Goal: Task Accomplishment & Management: Use online tool/utility

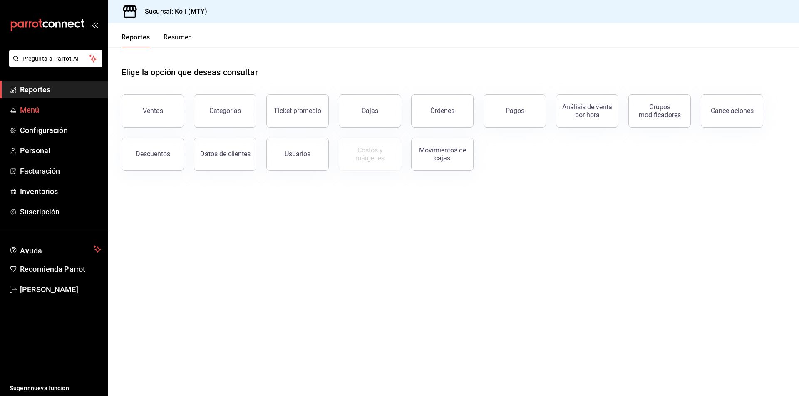
click at [36, 114] on span "Menú" at bounding box center [60, 109] width 81 height 11
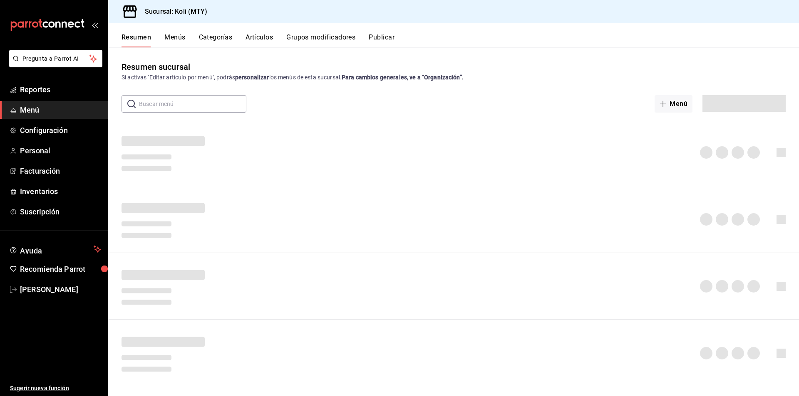
click at [175, 40] on button "Menús" at bounding box center [174, 40] width 21 height 14
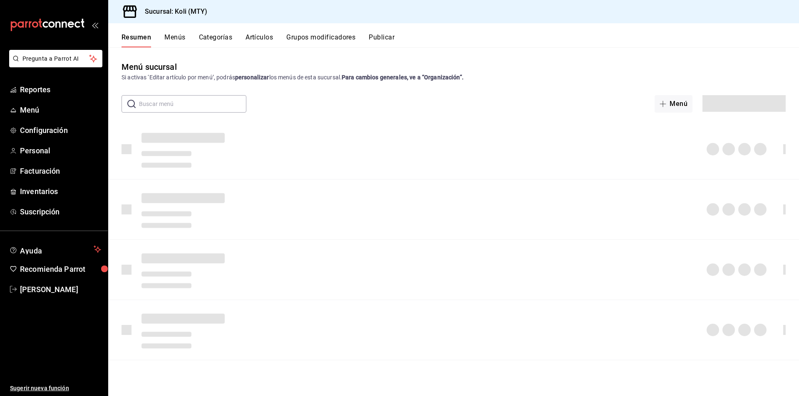
click at [263, 37] on button "Artículos" at bounding box center [258, 40] width 27 height 14
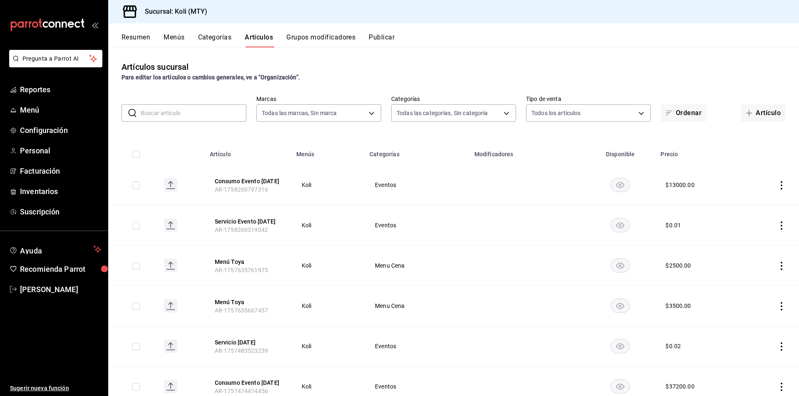
type input "d0121fda-d2d9-471b-a553-6c3ebe72ecf1"
type input "bdbb80dd-55c6-4840-8e5f-3949d06b8048,806d482e-3620-4438-8e2e-a780cd3835d7,2d9f9…"
click at [764, 111] on button "Artículo" at bounding box center [762, 112] width 45 height 17
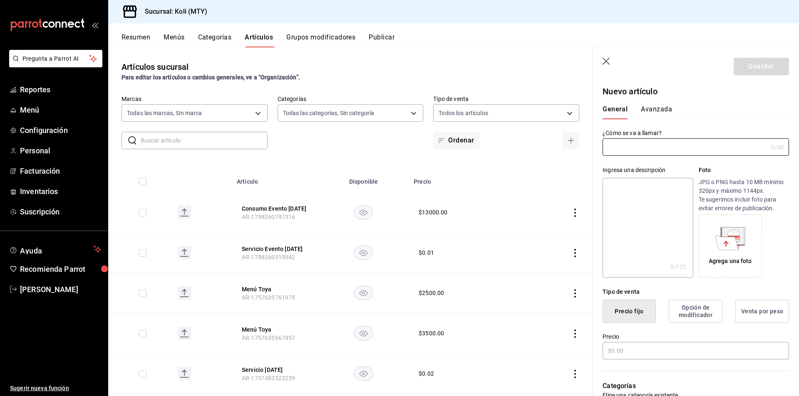
type input "AR-1758580475936"
click at [625, 148] on input "text" at bounding box center [684, 147] width 165 height 17
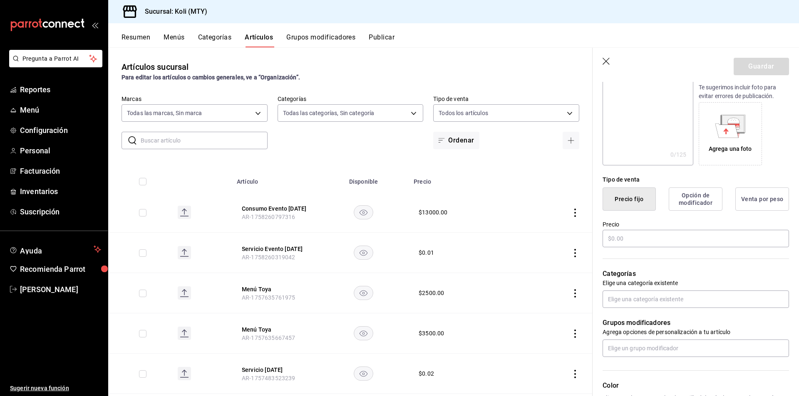
scroll to position [166, 0]
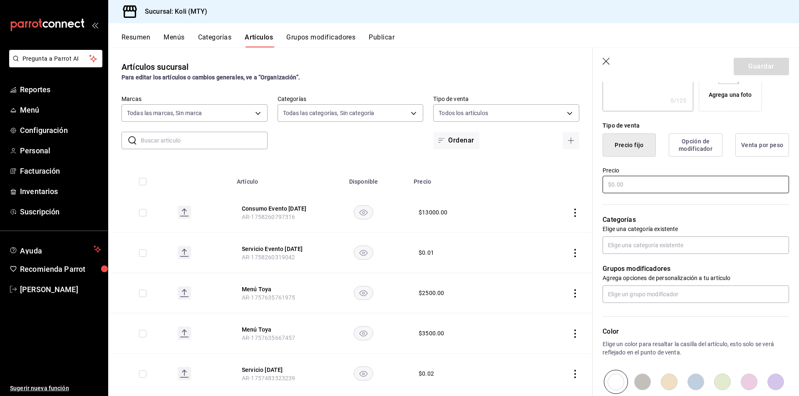
type input "Consumo evento"
click at [634, 180] on input "text" at bounding box center [695, 184] width 186 height 17
type input "$22540.00"
click at [653, 245] on input "text" at bounding box center [695, 245] width 186 height 17
drag, startPoint x: 657, startPoint y: 158, endPoint x: 693, endPoint y: 240, distance: 89.4
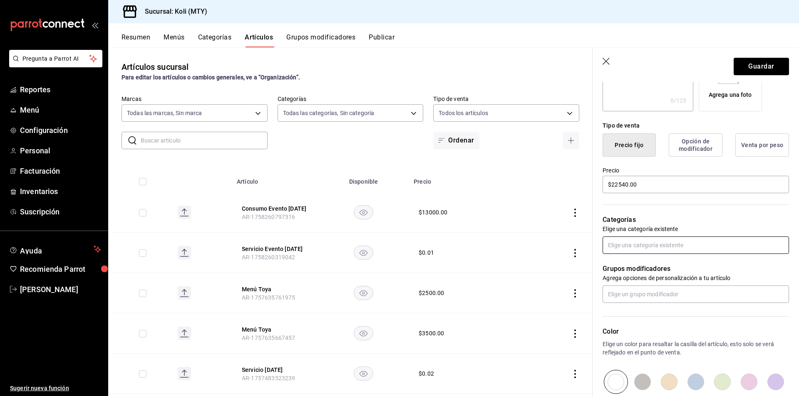
click at [693, 240] on input "text" at bounding box center [695, 245] width 186 height 17
click at [690, 248] on input "text" at bounding box center [695, 245] width 186 height 17
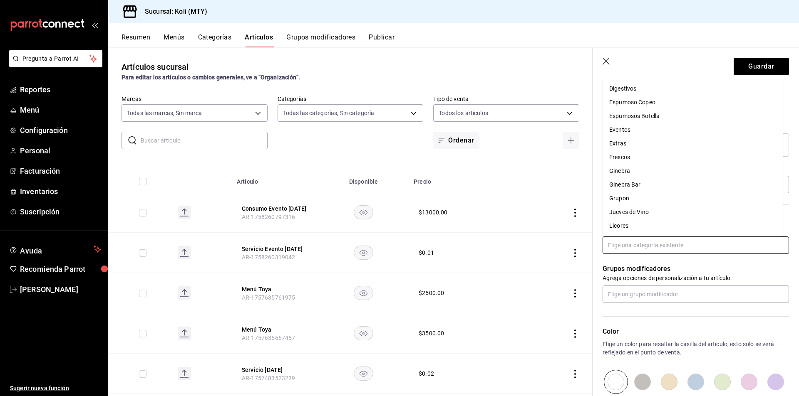
scroll to position [291, 0]
click at [626, 141] on li "Eventos" at bounding box center [692, 141] width 180 height 14
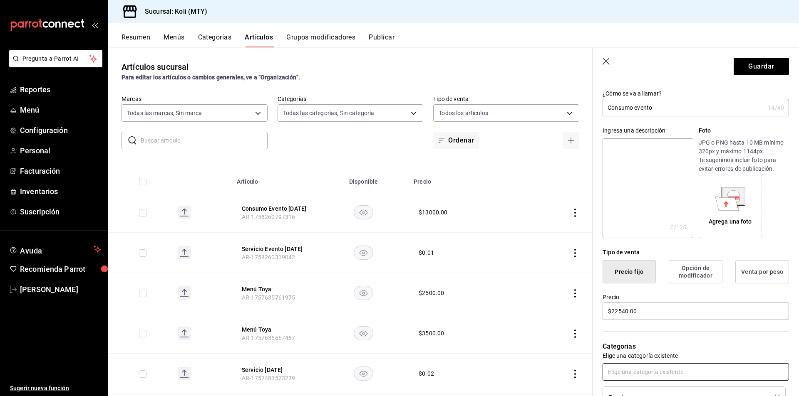
scroll to position [0, 0]
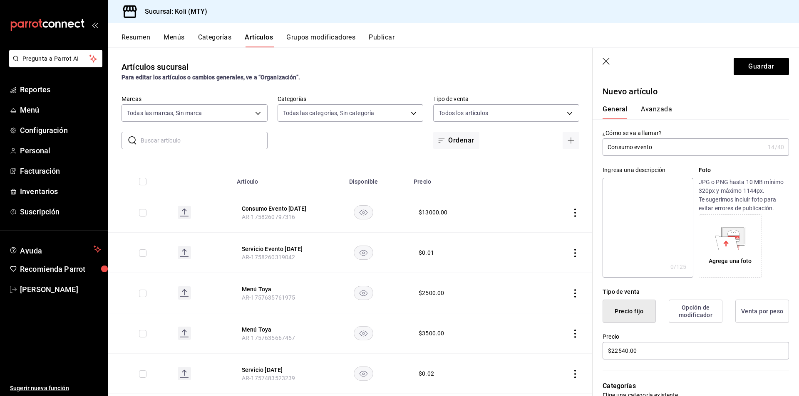
click at [666, 112] on button "Avanzada" at bounding box center [656, 112] width 31 height 14
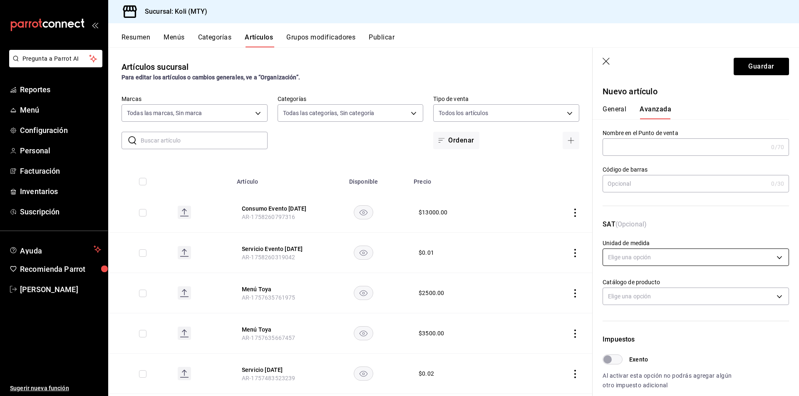
click at [648, 255] on body "Pregunta a Parrot AI Reportes Menú Configuración Personal Facturación Inventari…" at bounding box center [399, 198] width 799 height 396
click at [640, 379] on li "E48 - Unidad de servicio" at bounding box center [692, 380] width 179 height 14
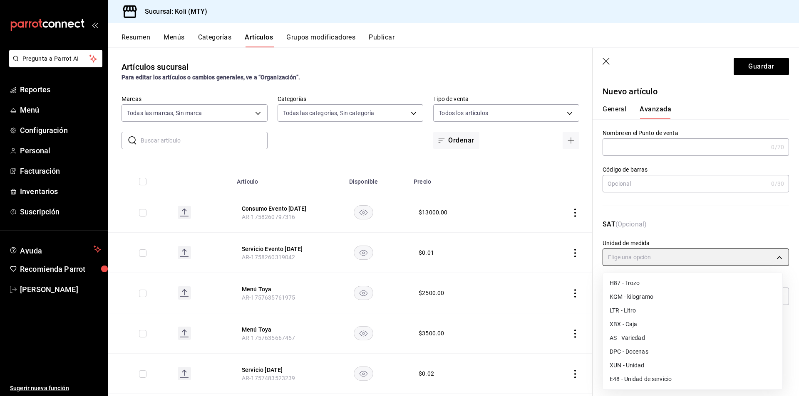
type input "E48"
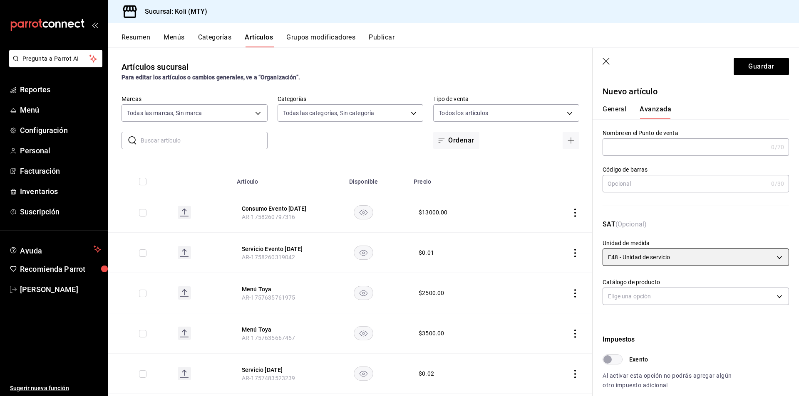
scroll to position [83, 0]
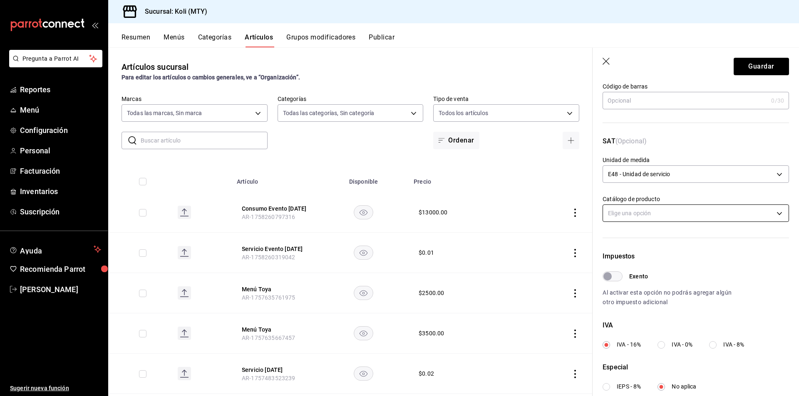
click at [670, 205] on div "Elige una opción" at bounding box center [695, 212] width 186 height 22
click at [675, 220] on body "Pregunta a Parrot AI Reportes Menú Configuración Personal Facturación Inventari…" at bounding box center [399, 198] width 799 height 396
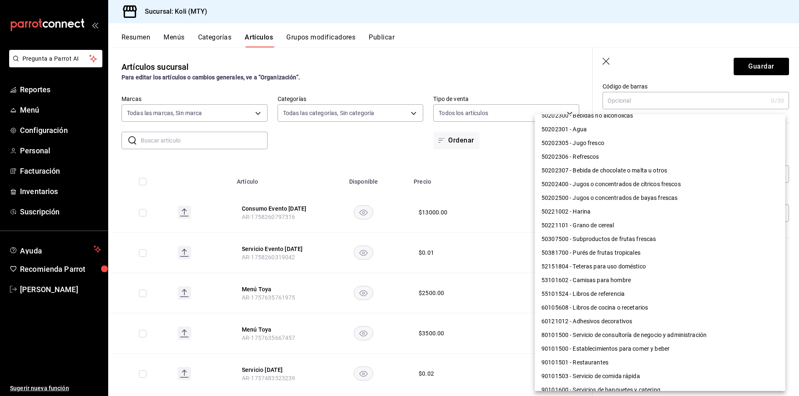
scroll to position [594, 0]
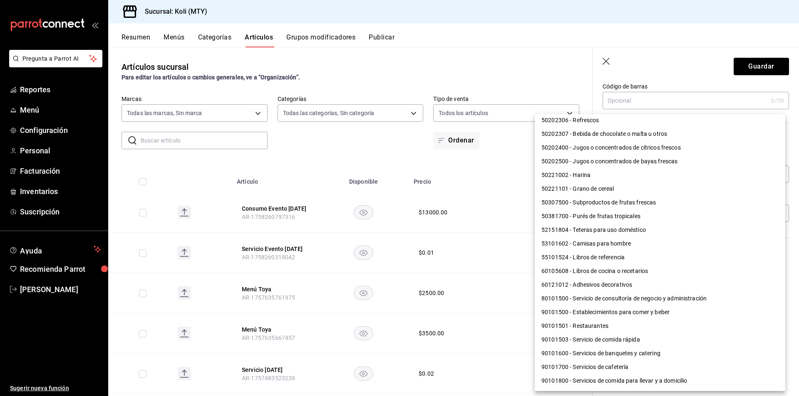
click at [628, 314] on li "90101500 - Establecimientos para comer y beber" at bounding box center [660, 313] width 250 height 14
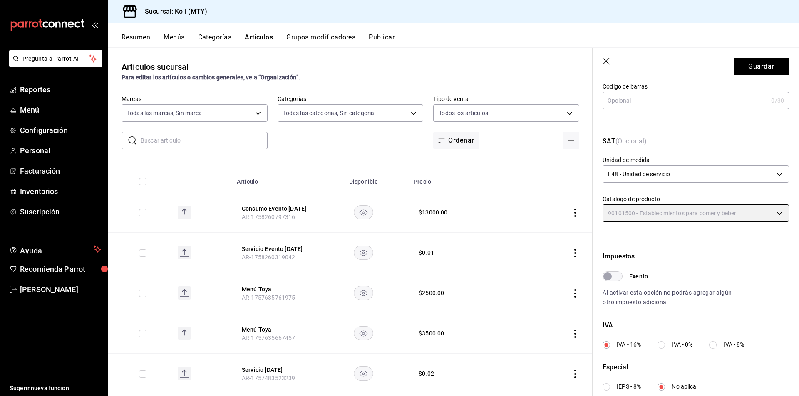
type input "90101500"
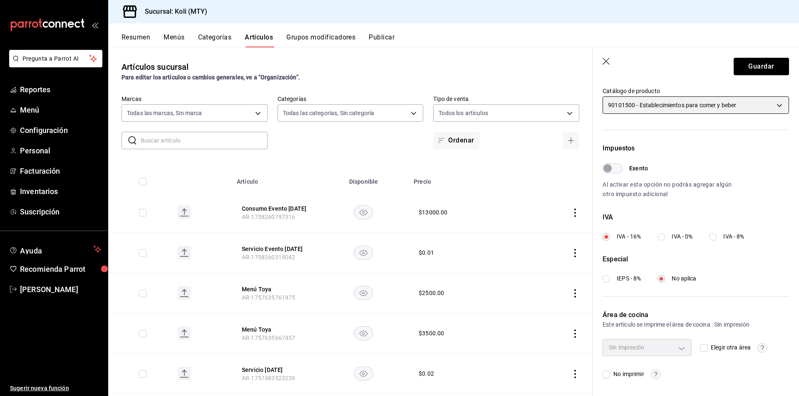
scroll to position [0, 0]
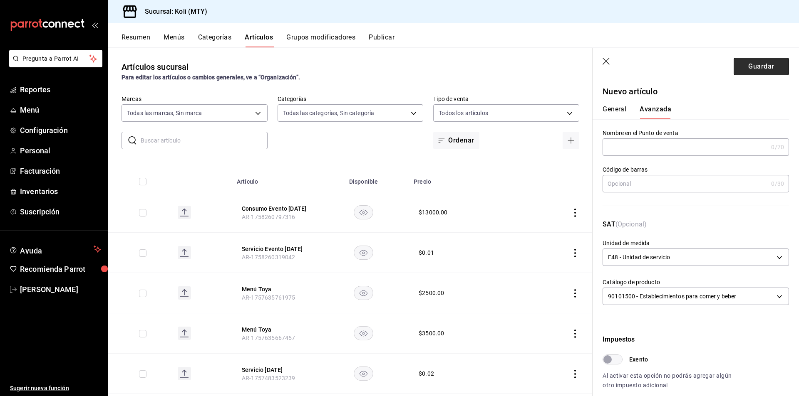
click at [757, 63] on button "Guardar" at bounding box center [760, 66] width 55 height 17
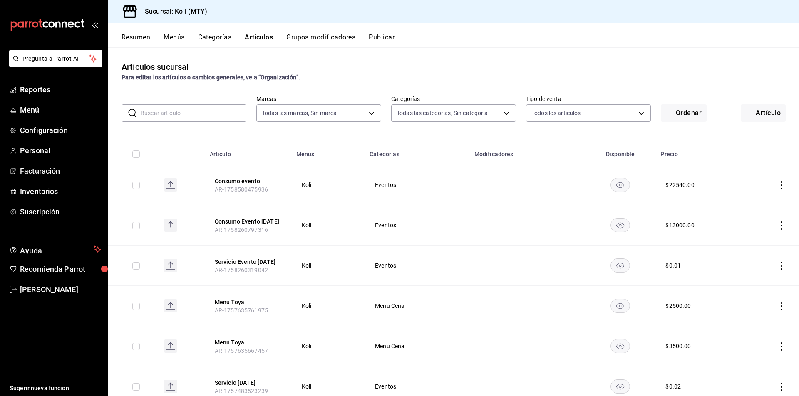
click at [780, 185] on td at bounding box center [771, 185] width 56 height 40
click at [777, 186] on icon "actions" at bounding box center [781, 185] width 8 height 8
click at [737, 206] on div at bounding box center [731, 205] width 15 height 10
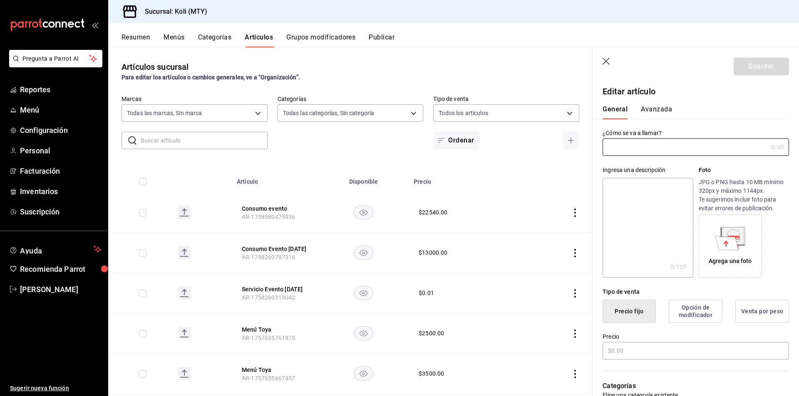
type input "Consumo evento"
type input "AR-1758580475936"
type input "$22540.00"
type input "Consumo evento [DATE]"
click at [752, 72] on button "Guardar" at bounding box center [760, 66] width 55 height 17
